Goal: Communication & Community: Participate in discussion

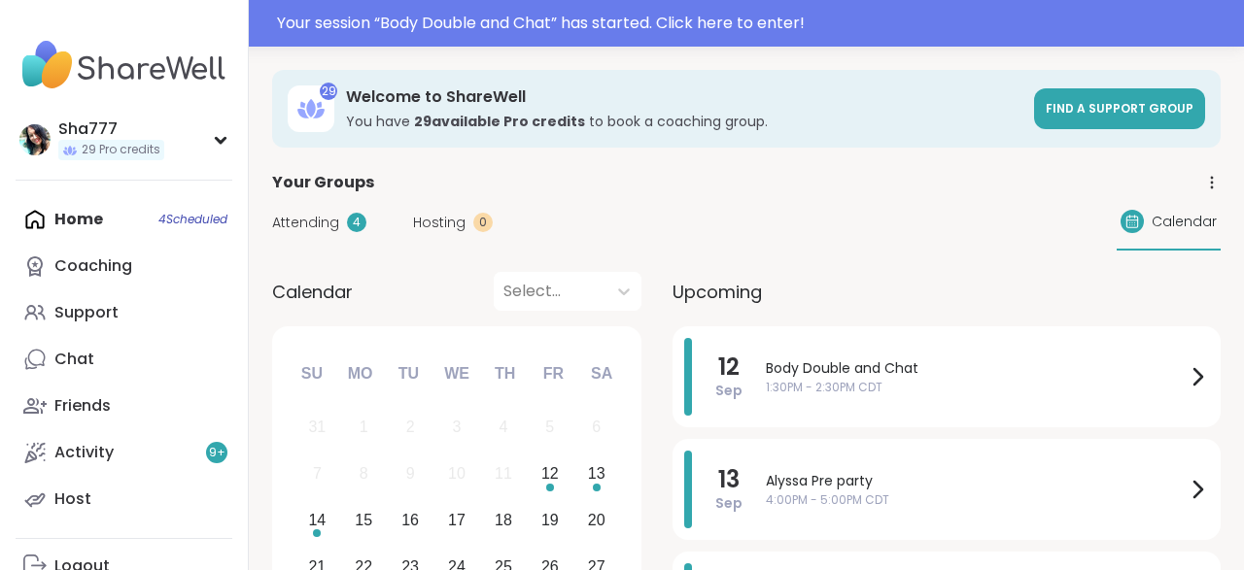
click at [436, 20] on div "Your session “ Body Double and Chat ” has started. Click here to enter!" at bounding box center [754, 23] width 955 height 23
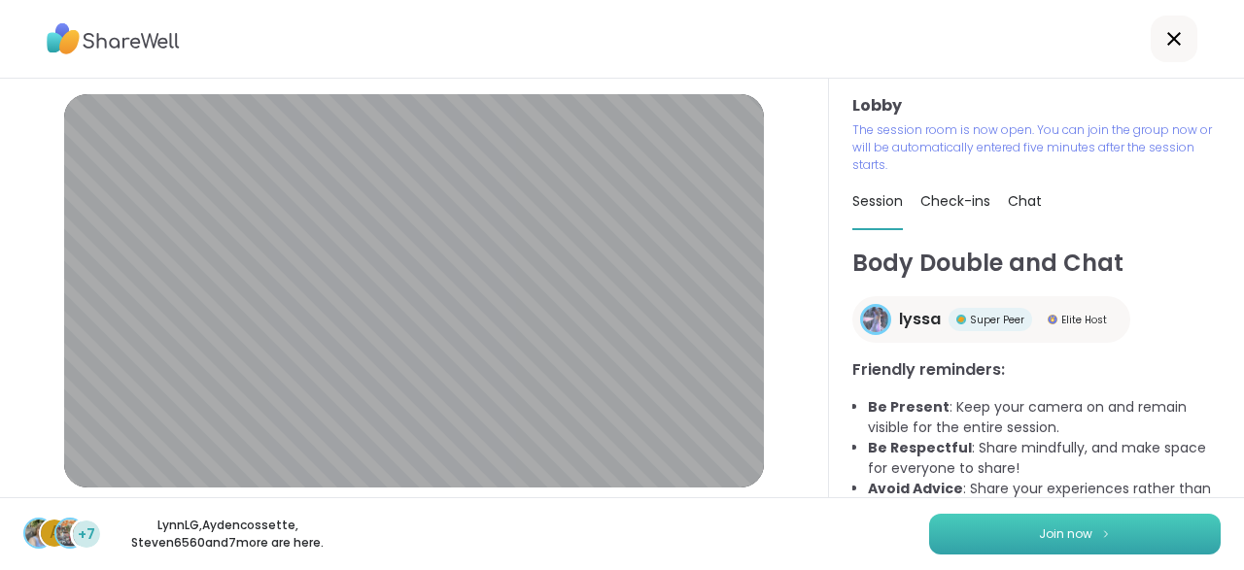
click at [1010, 540] on button "Join now" at bounding box center [1075, 534] width 292 height 41
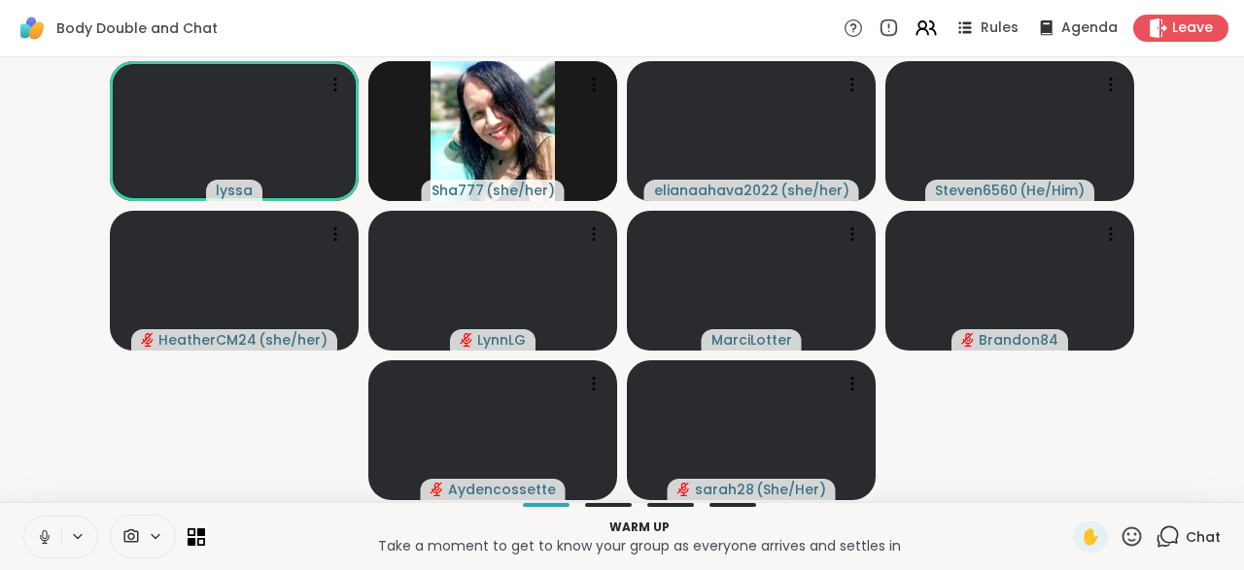
click at [40, 532] on icon at bounding box center [44, 537] width 17 height 17
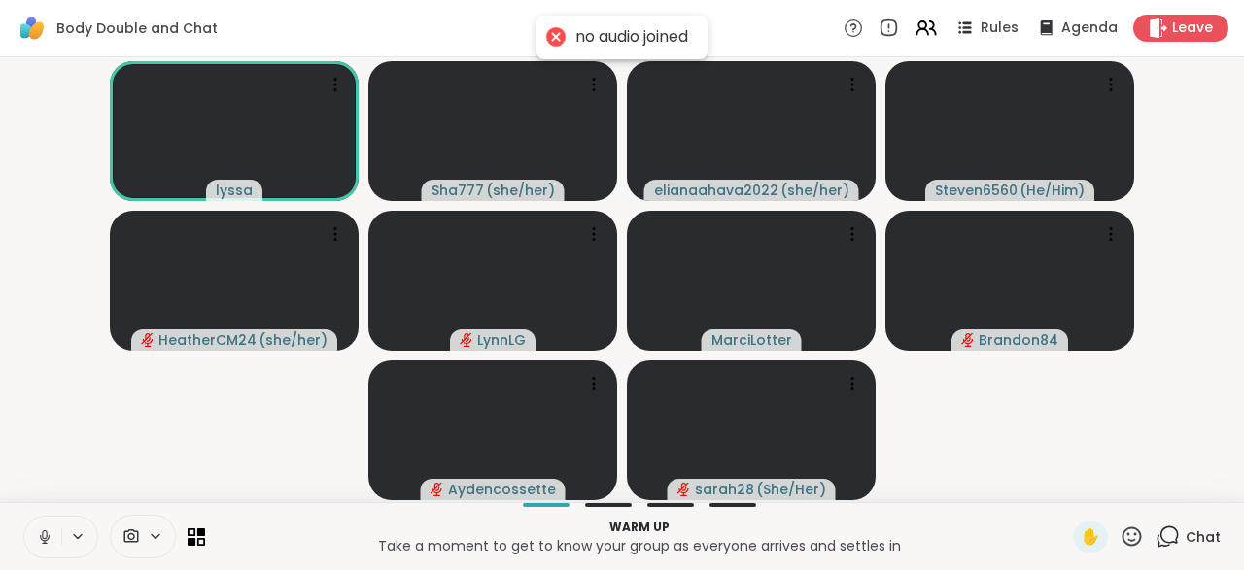
click at [40, 532] on icon at bounding box center [44, 537] width 17 height 17
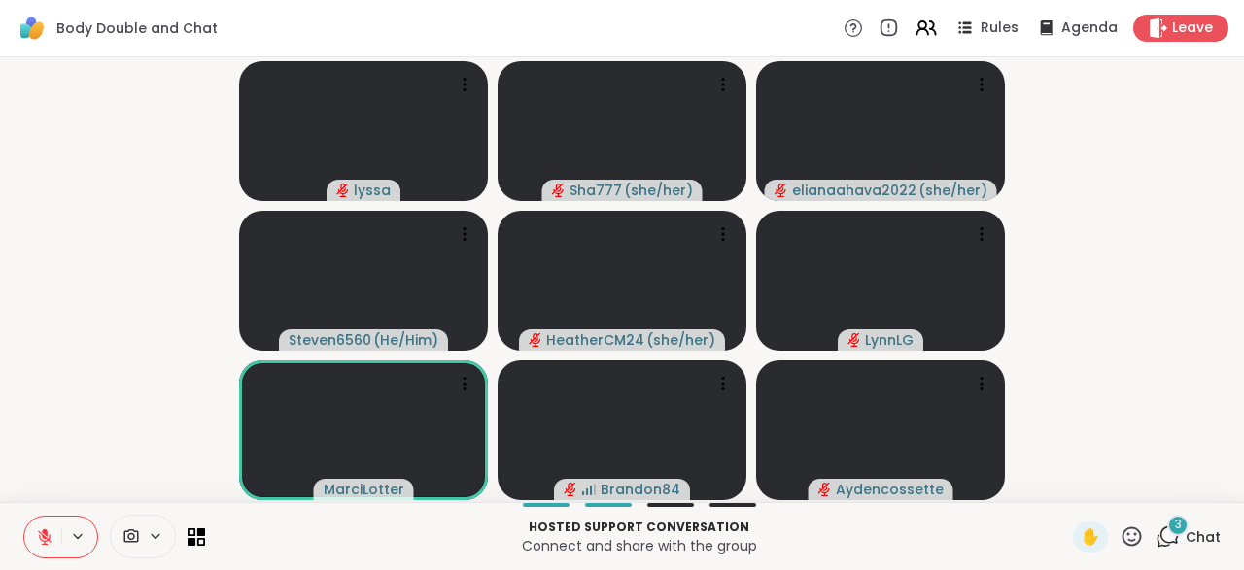
click at [1182, 531] on span "3" at bounding box center [1178, 525] width 7 height 17
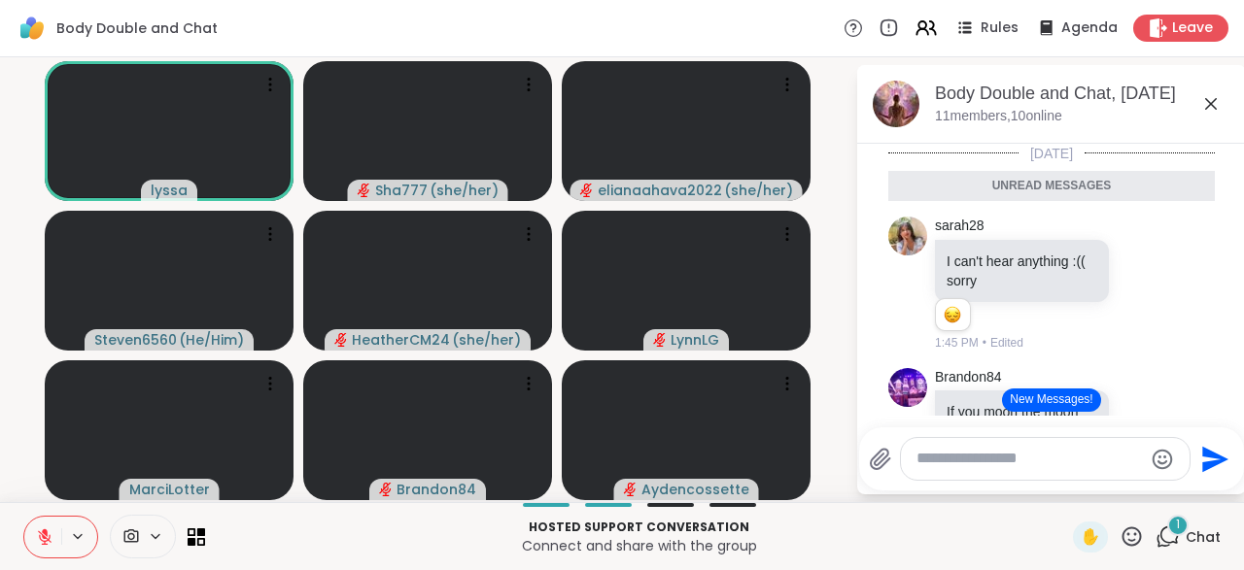
click at [1072, 395] on button "New Messages!" at bounding box center [1051, 400] width 98 height 23
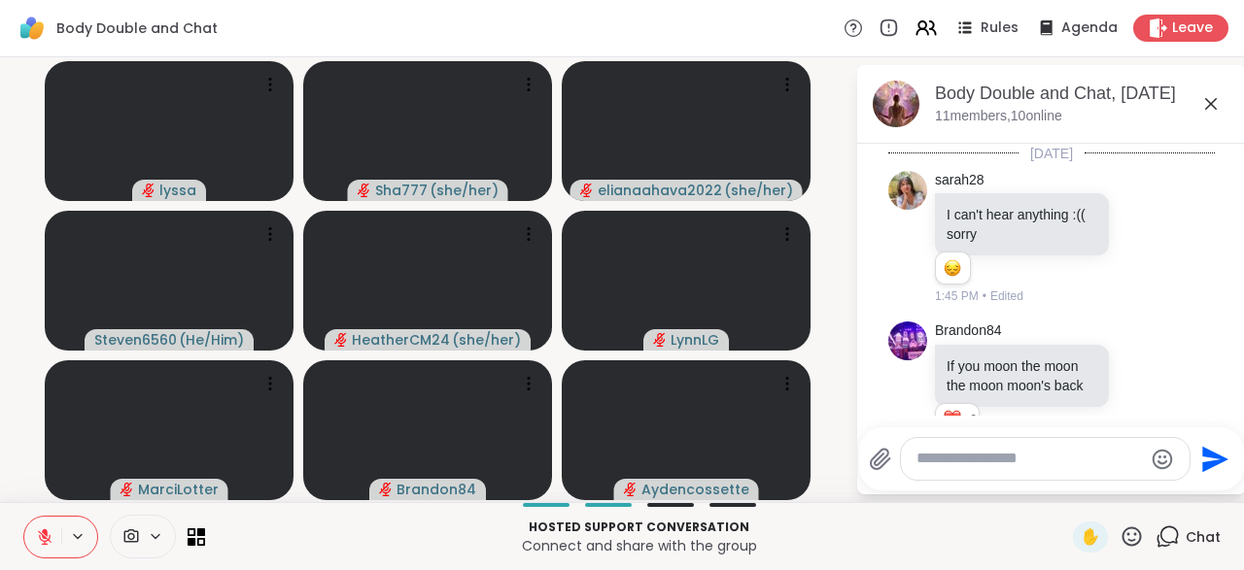
click at [41, 533] on icon at bounding box center [44, 537] width 17 height 17
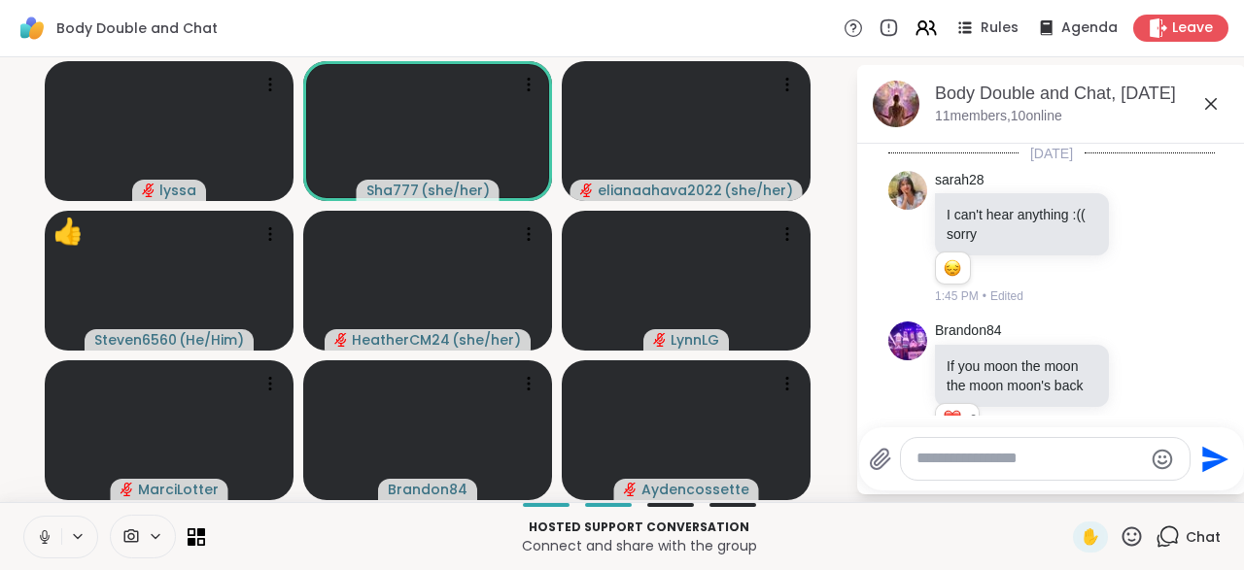
click at [41, 533] on icon at bounding box center [44, 537] width 17 height 17
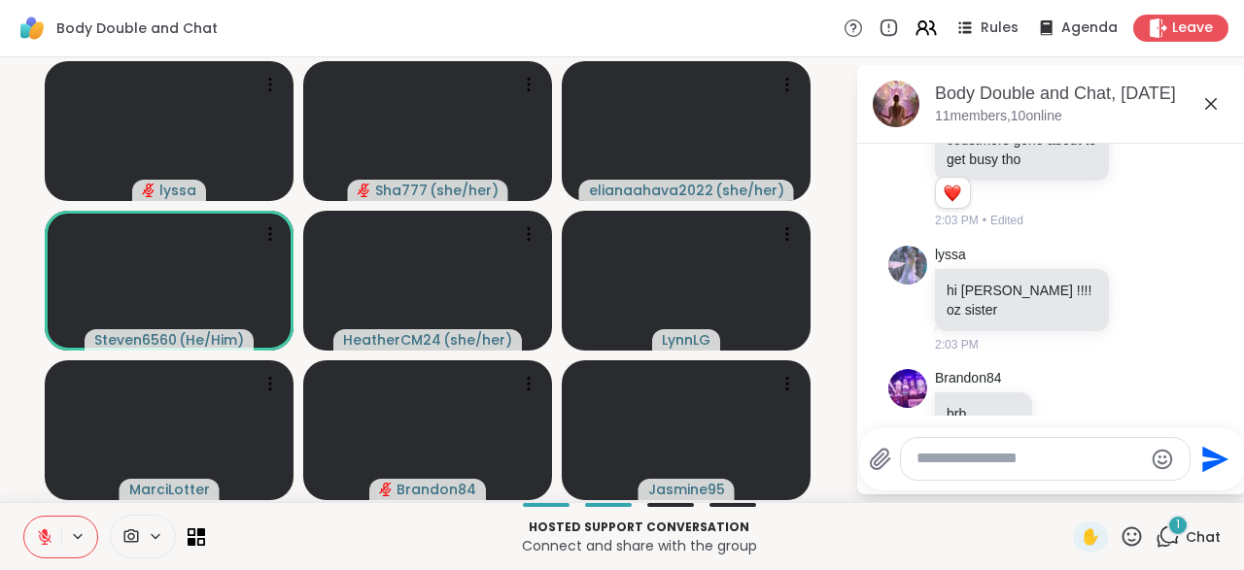
scroll to position [1481, 0]
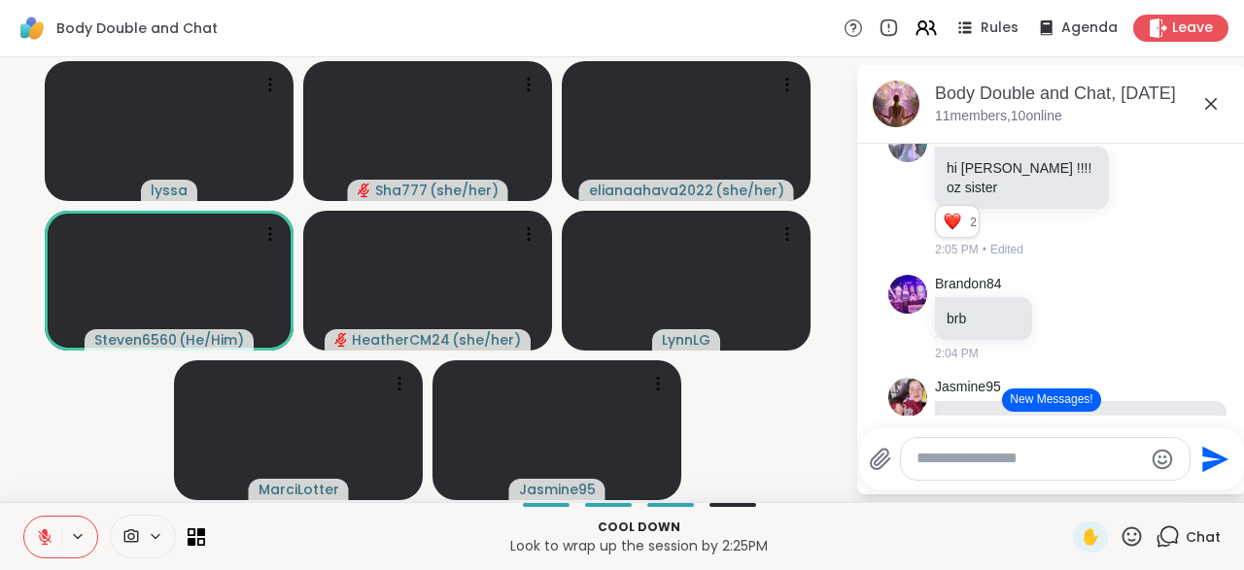
click at [40, 532] on icon at bounding box center [44, 537] width 17 height 17
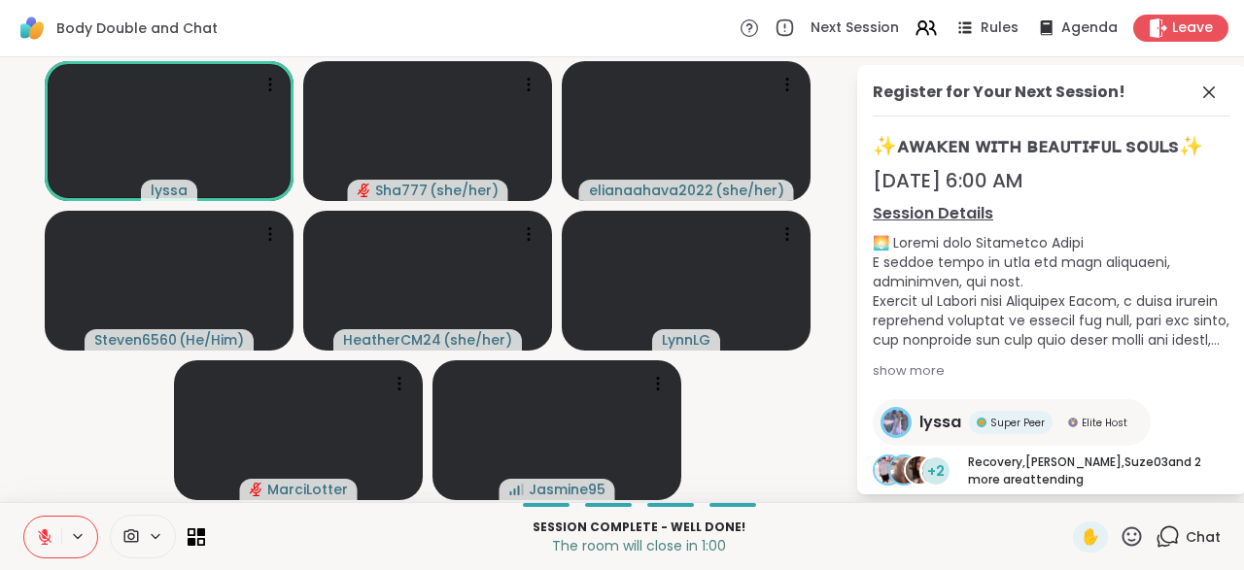
click at [573, 230] on div at bounding box center [686, 281] width 249 height 140
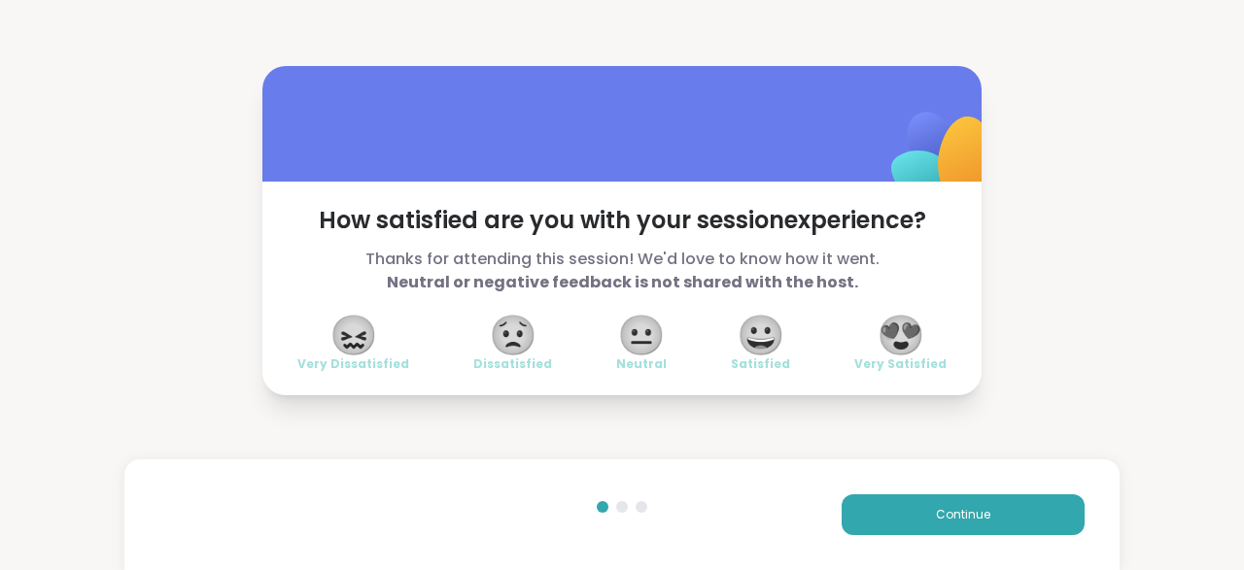
click at [895, 336] on span "😍" at bounding box center [900, 335] width 49 height 35
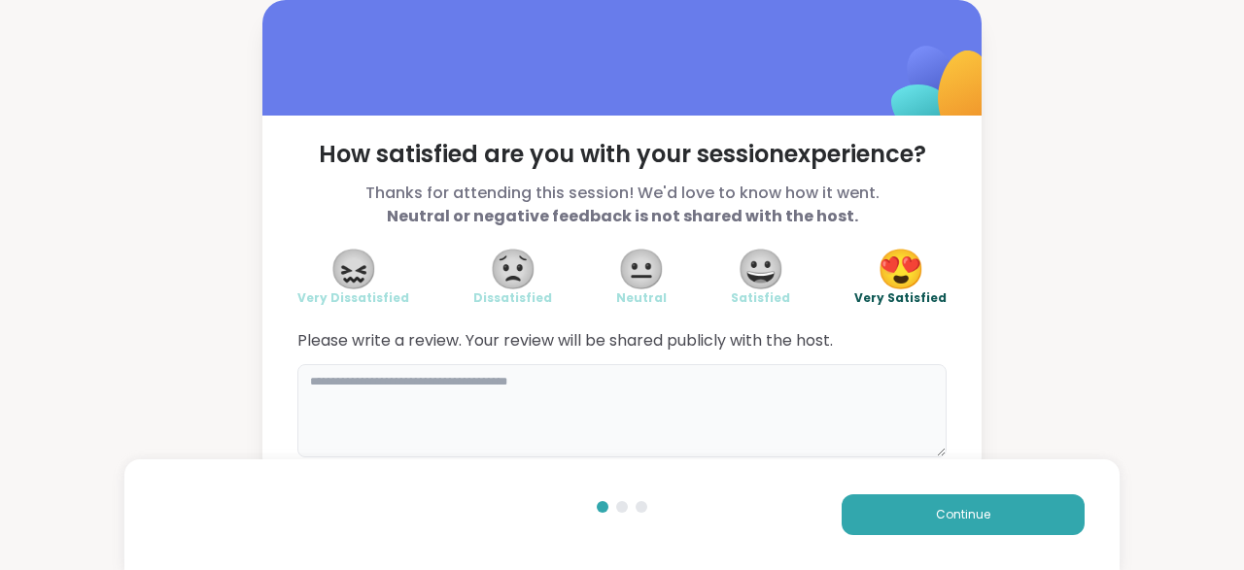
click at [440, 401] on textarea at bounding box center [621, 410] width 649 height 93
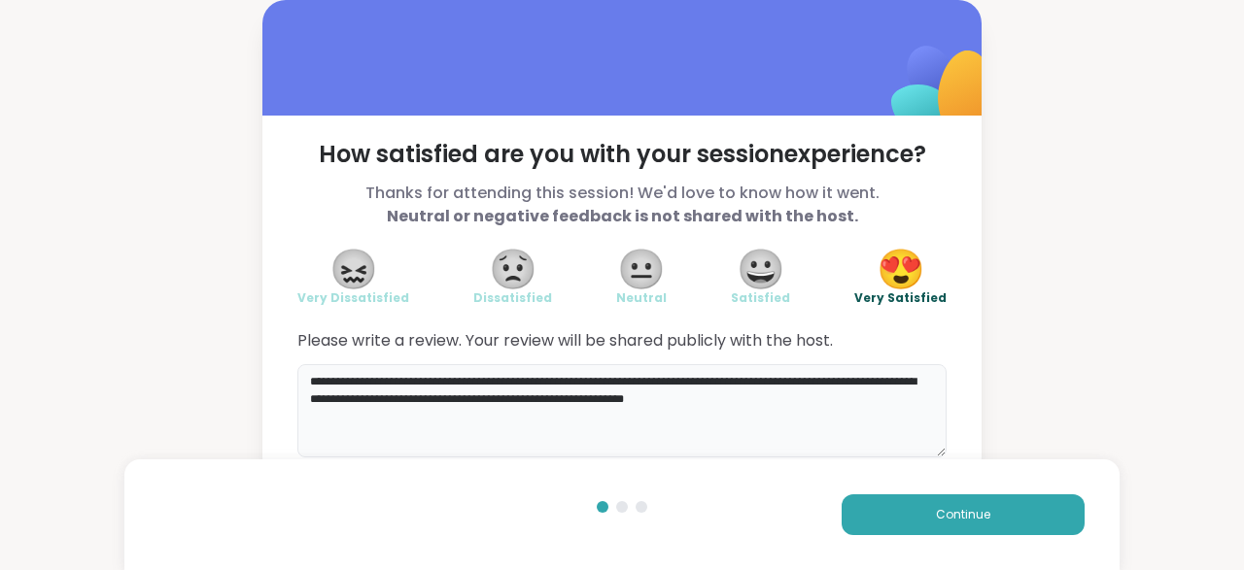
click at [742, 401] on textarea "**********" at bounding box center [621, 410] width 649 height 93
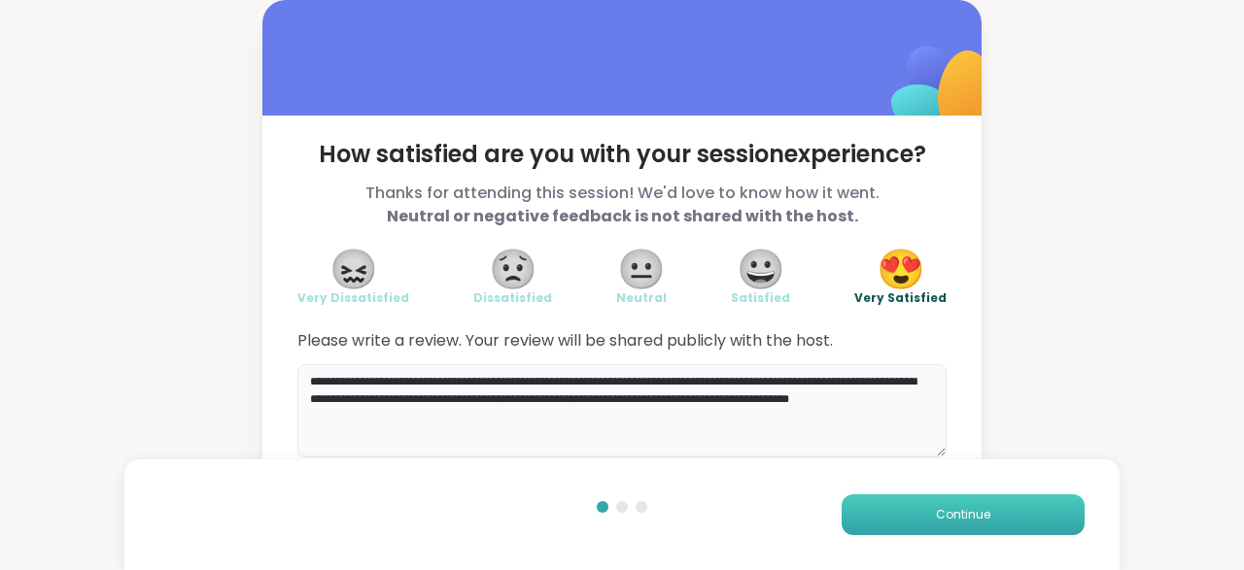
type textarea "**********"
click at [986, 513] on span "Continue" at bounding box center [963, 514] width 54 height 17
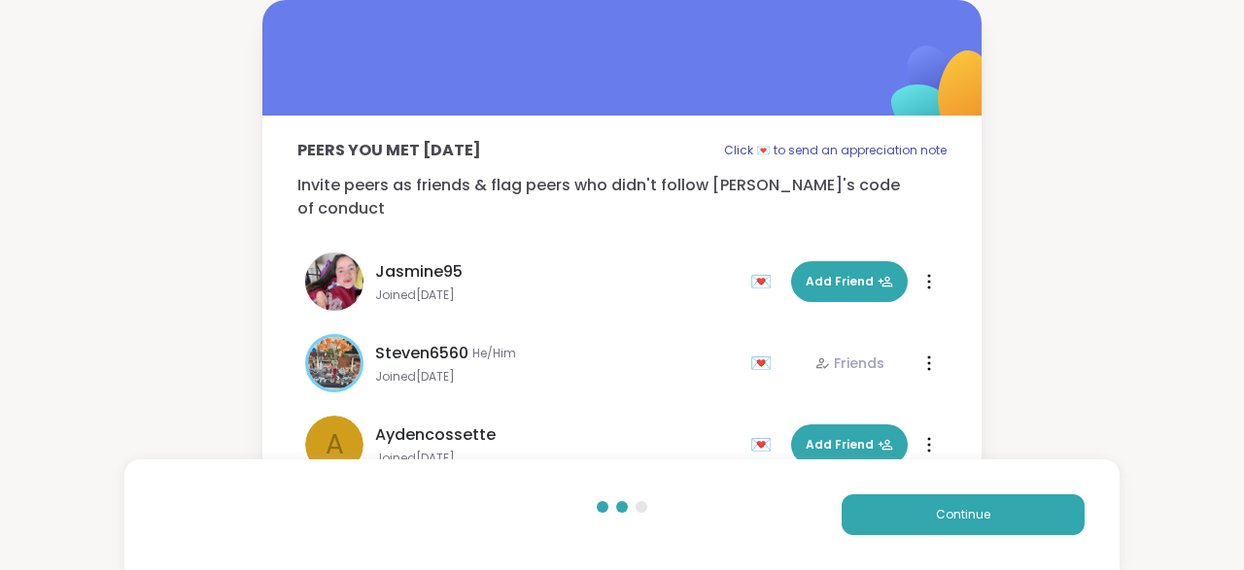
scroll to position [402, 0]
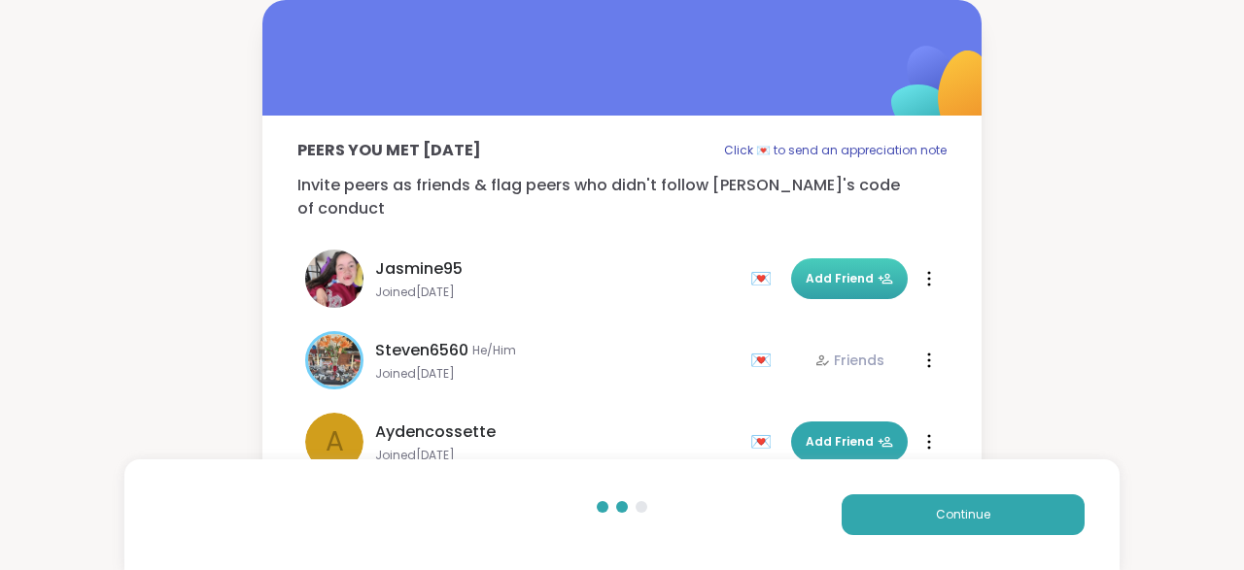
click at [866, 270] on span "Add Friend" at bounding box center [849, 278] width 87 height 17
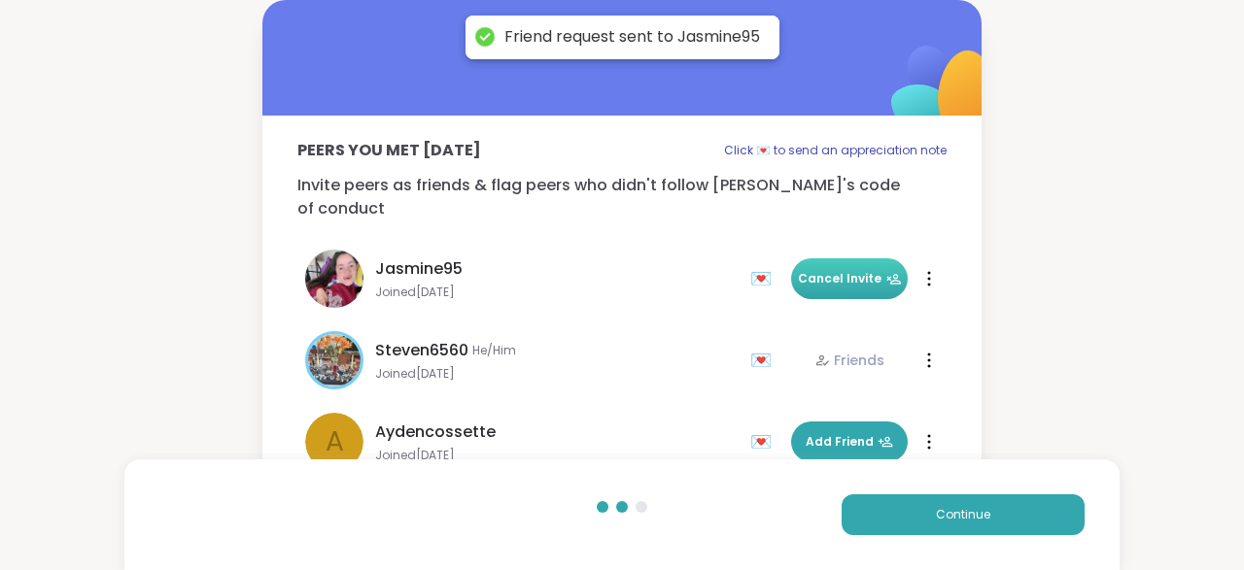
scroll to position [466, 0]
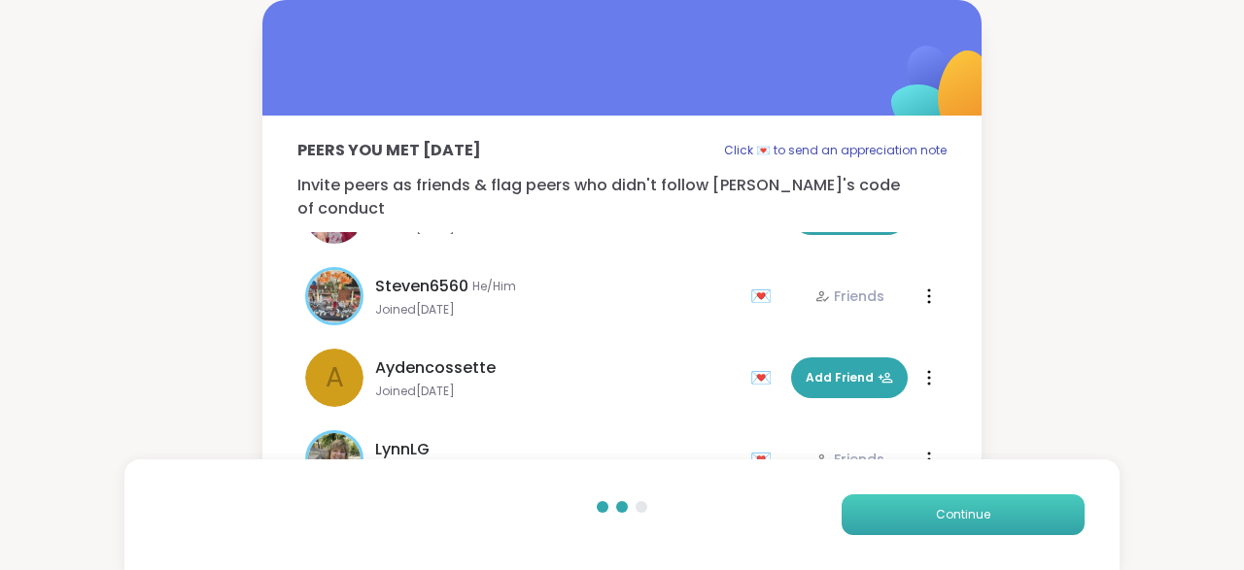
click at [929, 514] on button "Continue" at bounding box center [962, 515] width 243 height 41
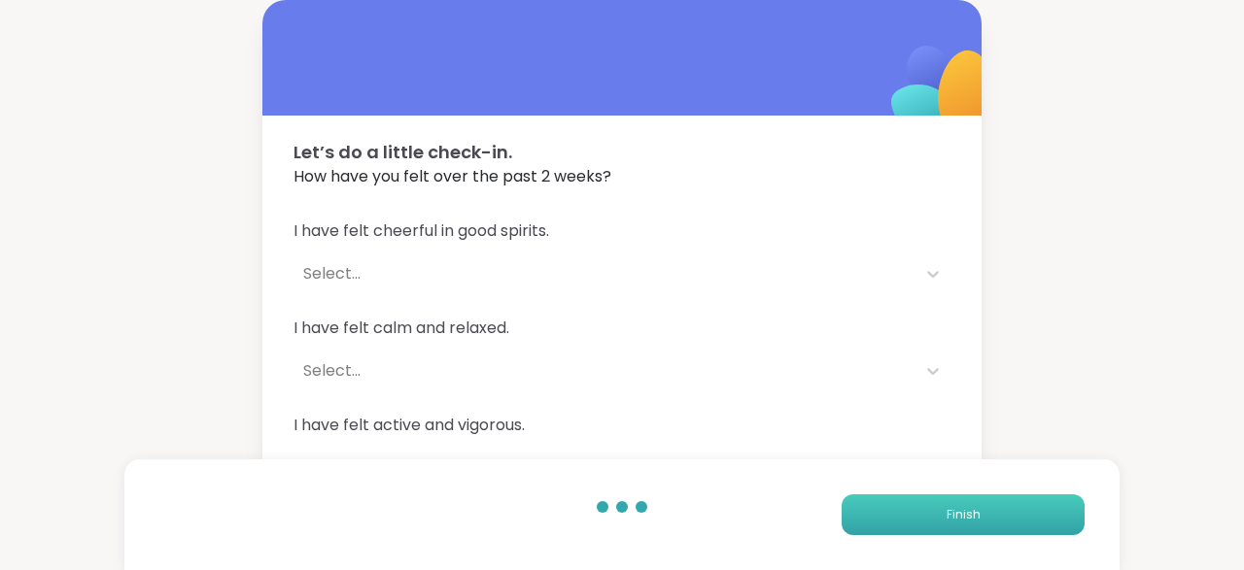
click at [929, 514] on button "Finish" at bounding box center [962, 515] width 243 height 41
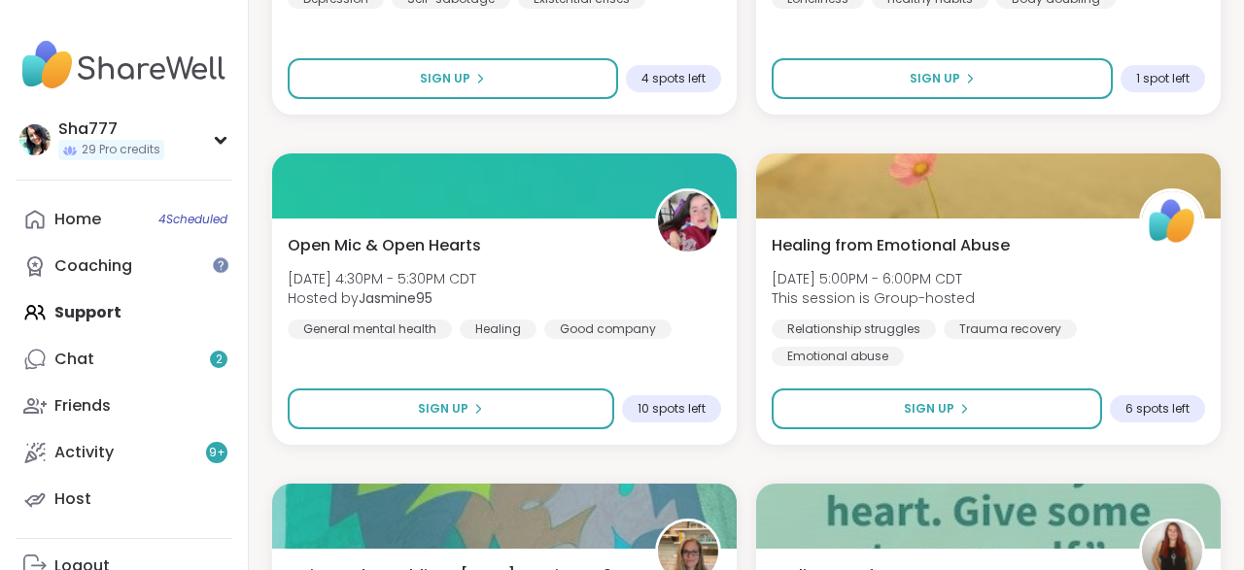
scroll to position [1249, 0]
